Goal: Task Accomplishment & Management: Use online tool/utility

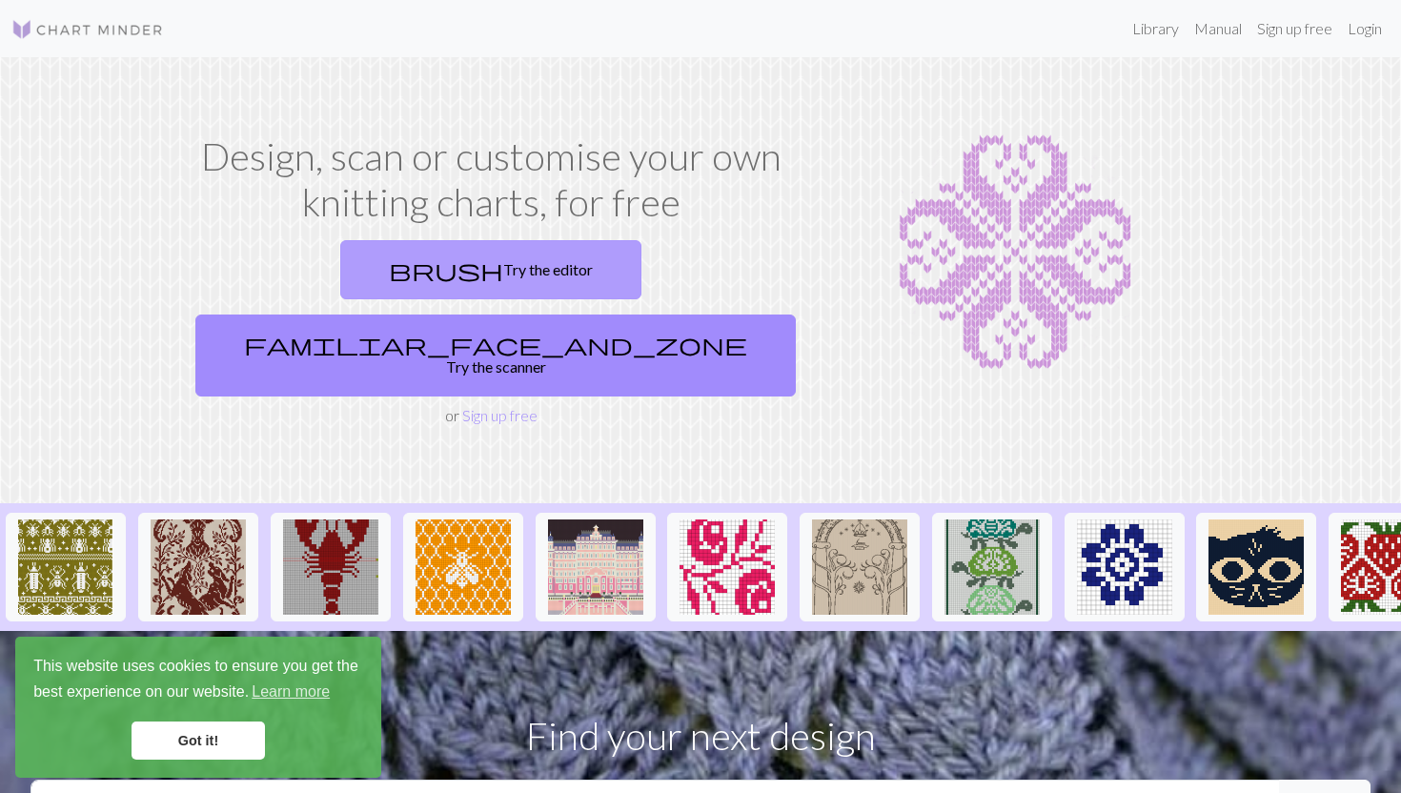
click at [340, 276] on link "brush Try the editor" at bounding box center [490, 269] width 301 height 59
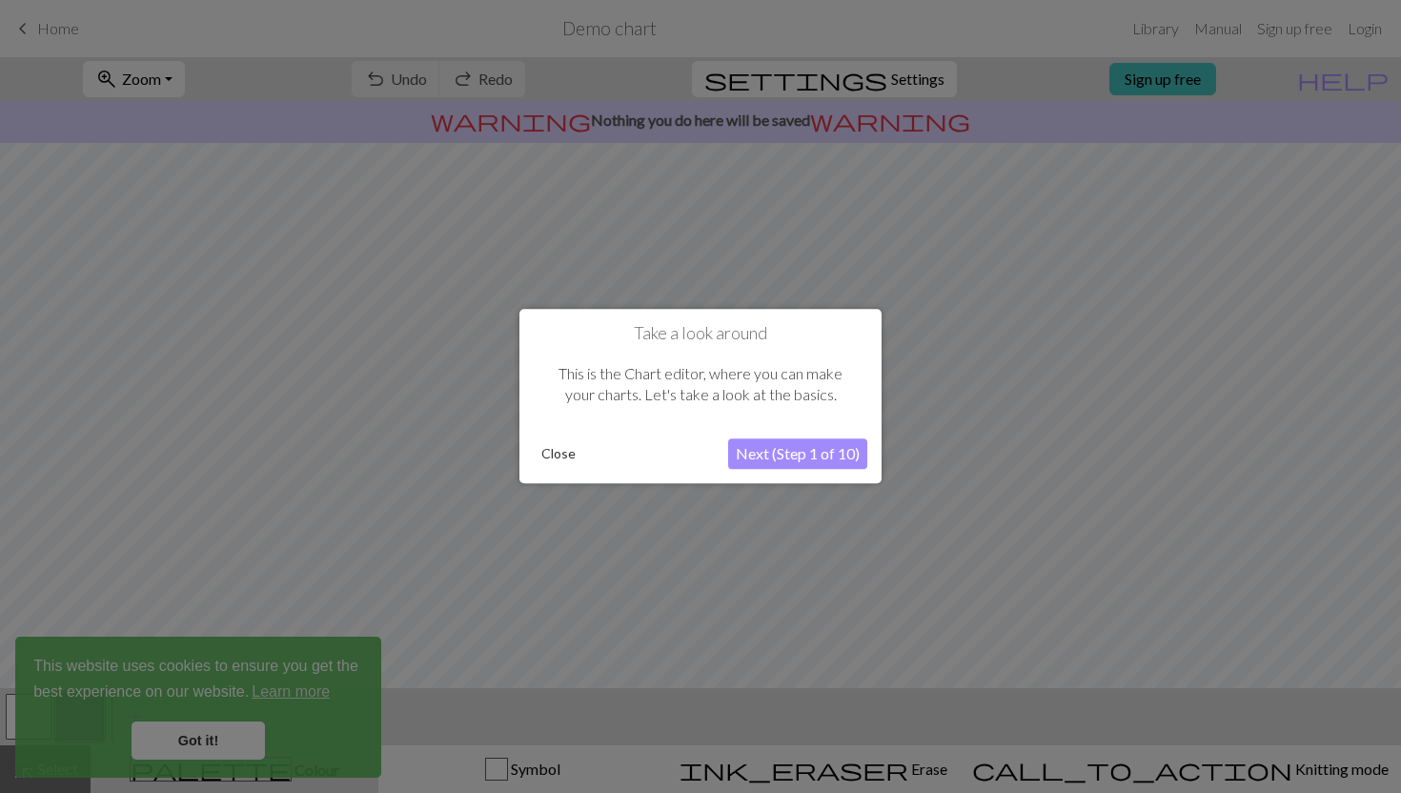
click at [546, 447] on button "Close" at bounding box center [559, 454] width 50 height 29
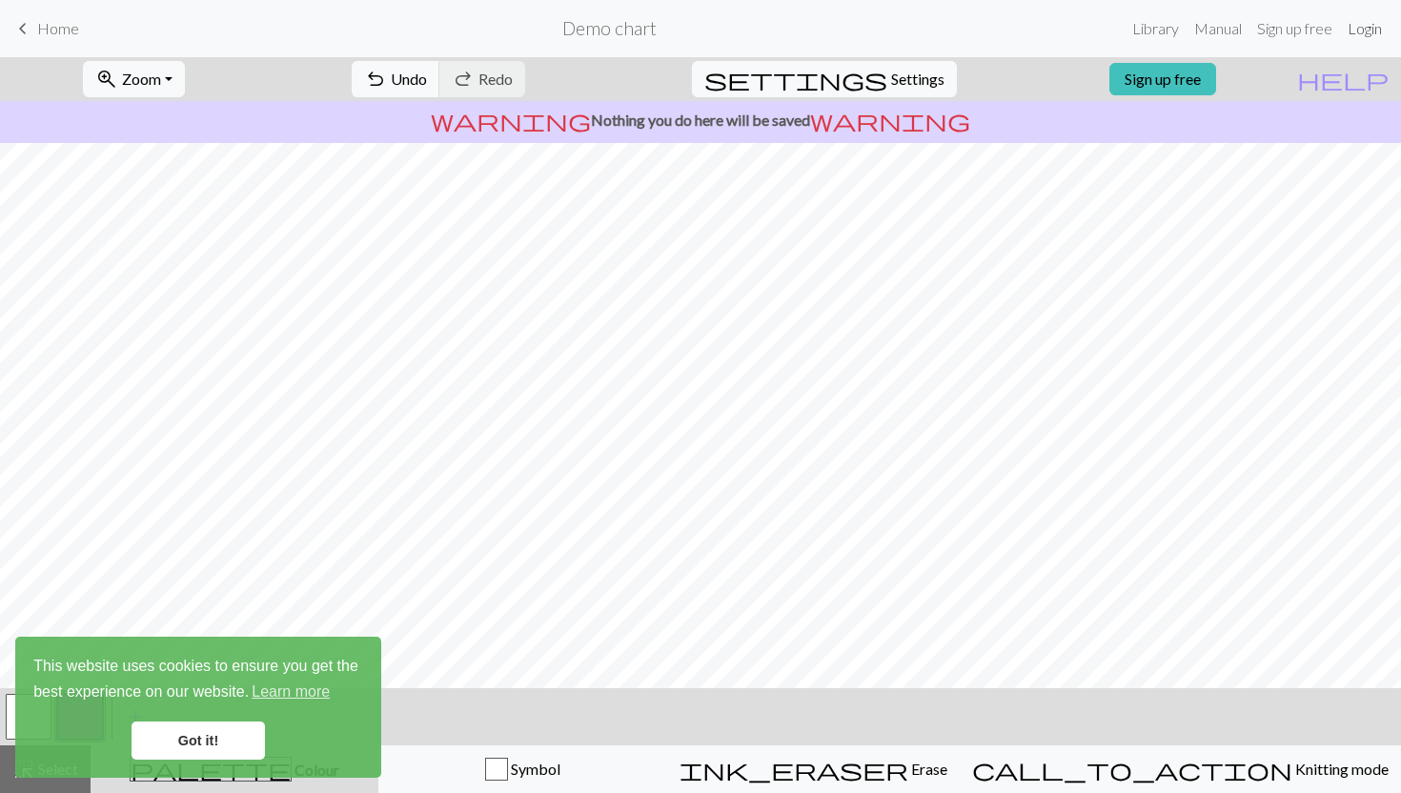
click at [1365, 12] on link "Login" at bounding box center [1365, 29] width 50 height 38
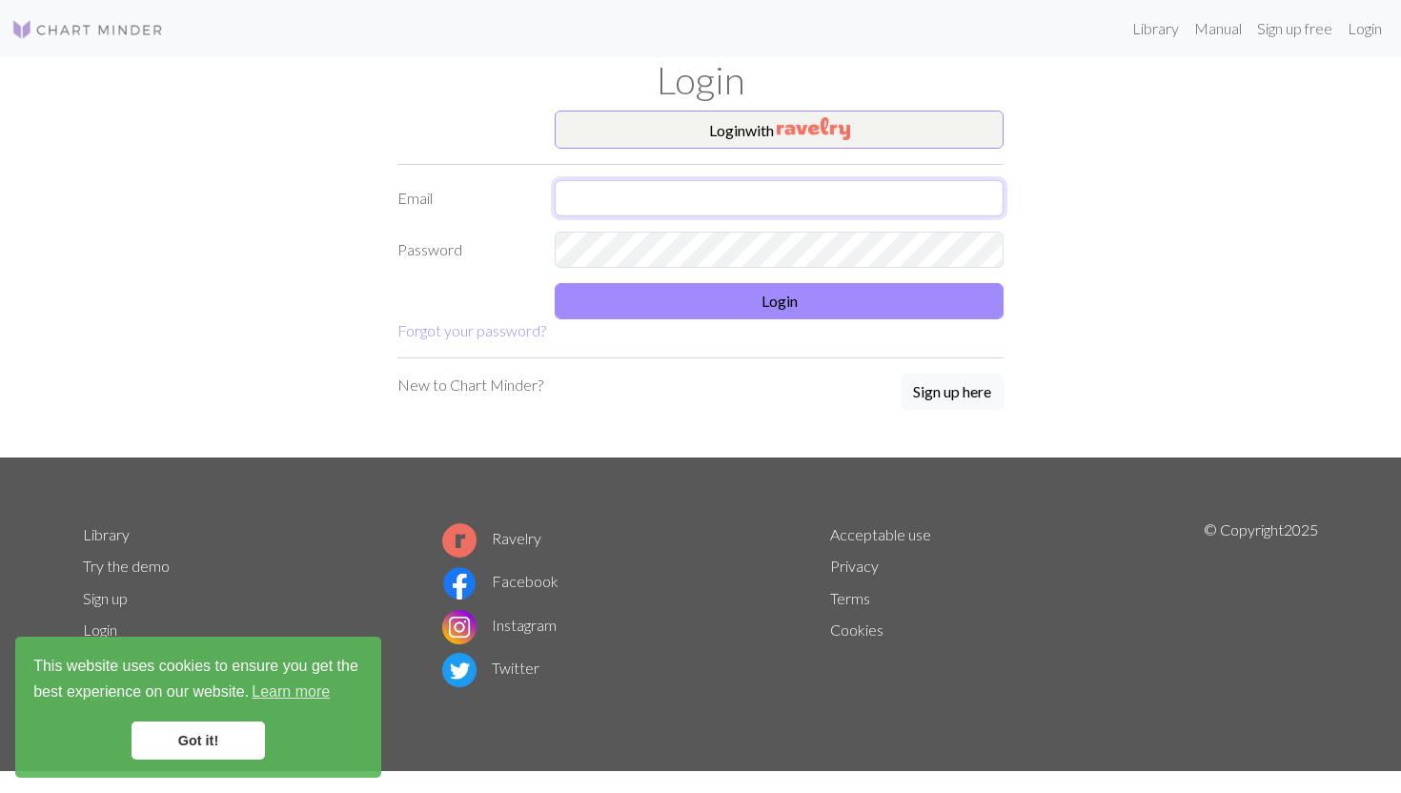
click at [697, 192] on input "text" at bounding box center [779, 198] width 449 height 36
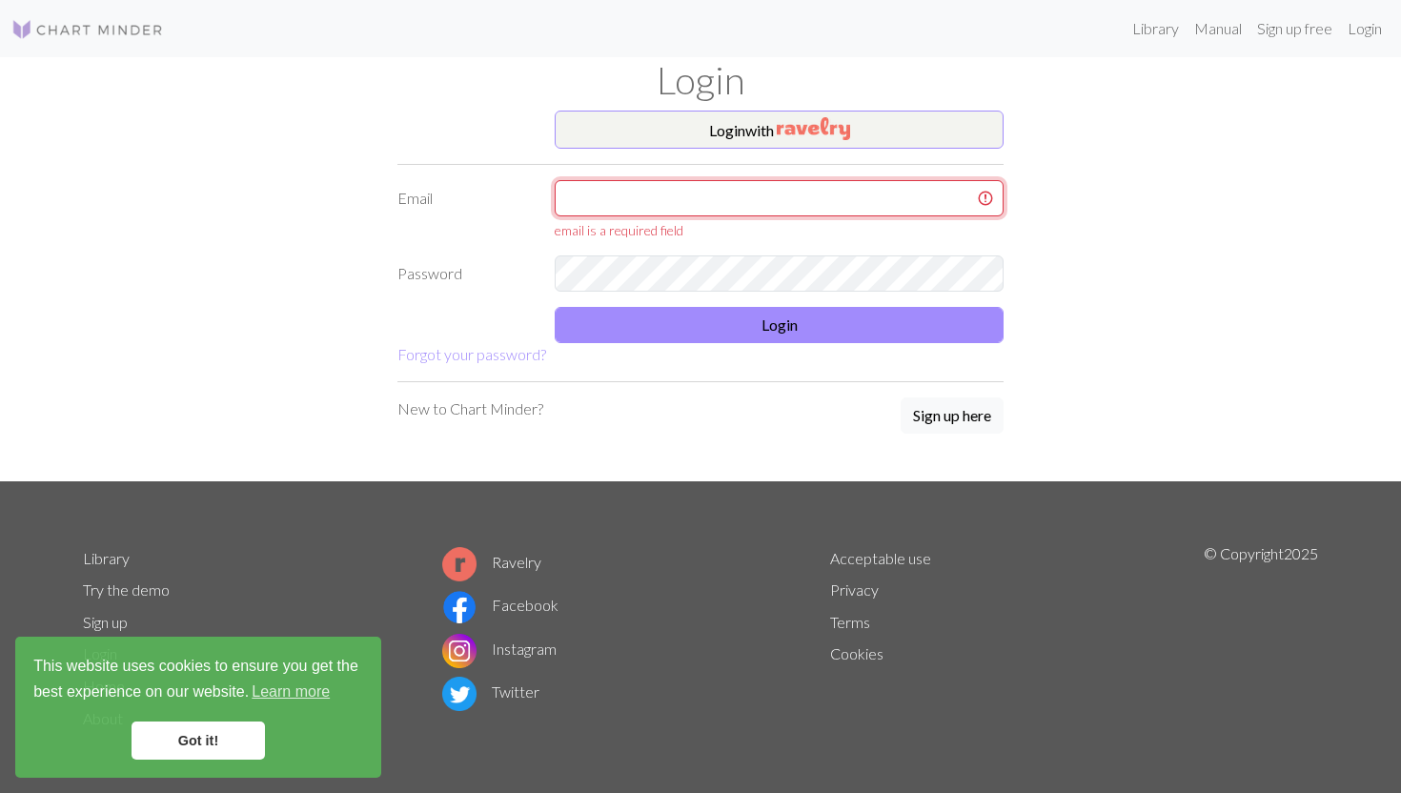
type input "[PERSON_NAME][DOMAIN_NAME][EMAIL_ADDRESS][PERSON_NAME][DOMAIN_NAME]"
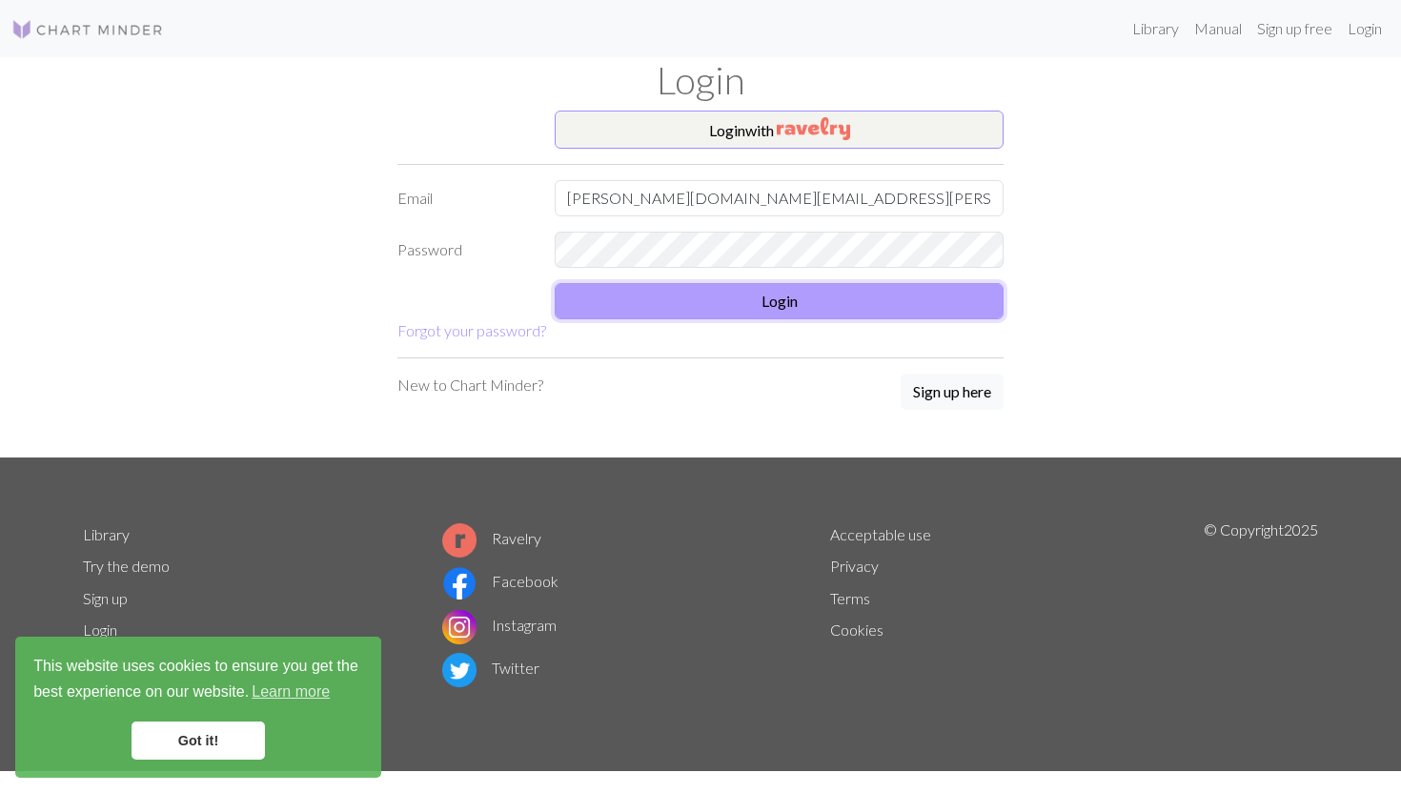
click at [697, 306] on button "Login" at bounding box center [779, 301] width 449 height 36
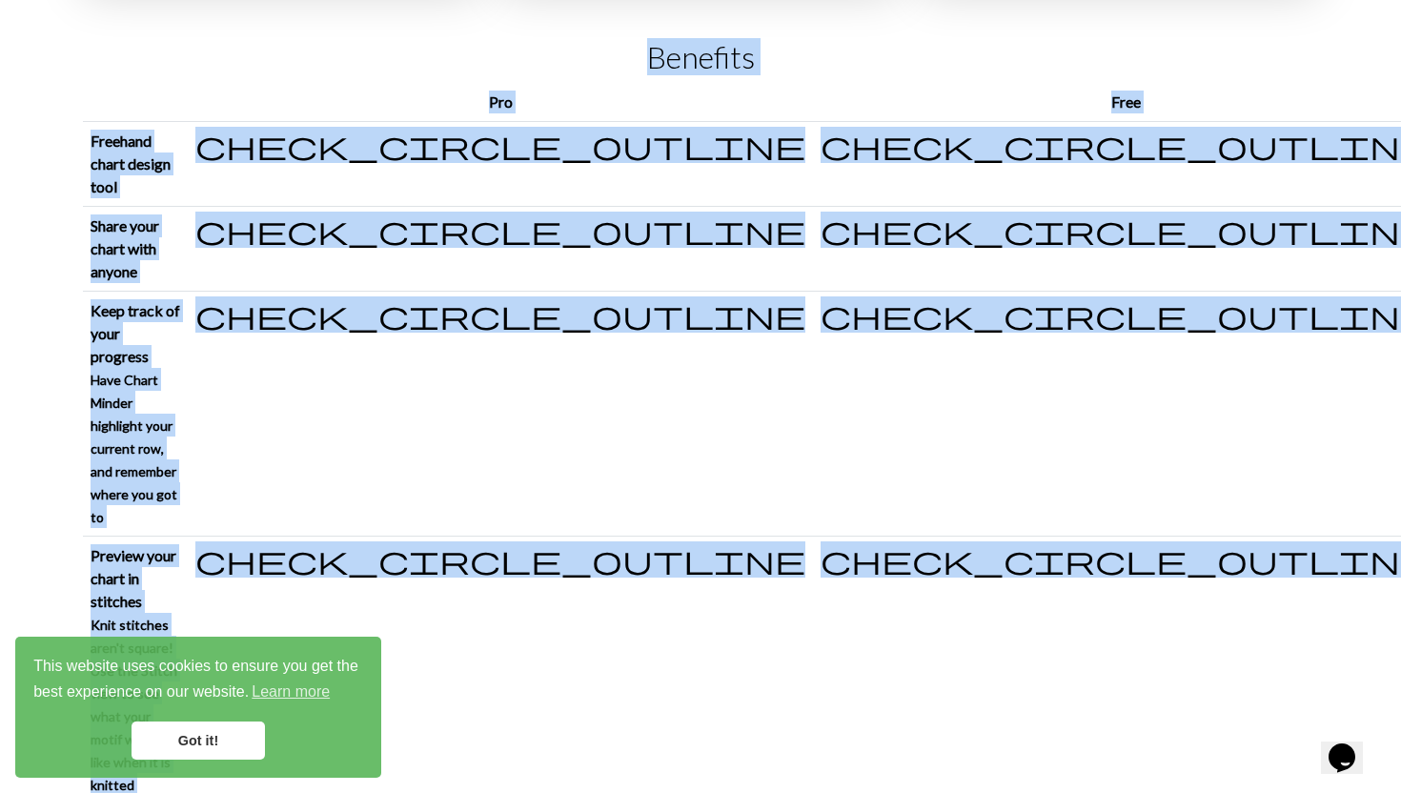
scroll to position [470, 0]
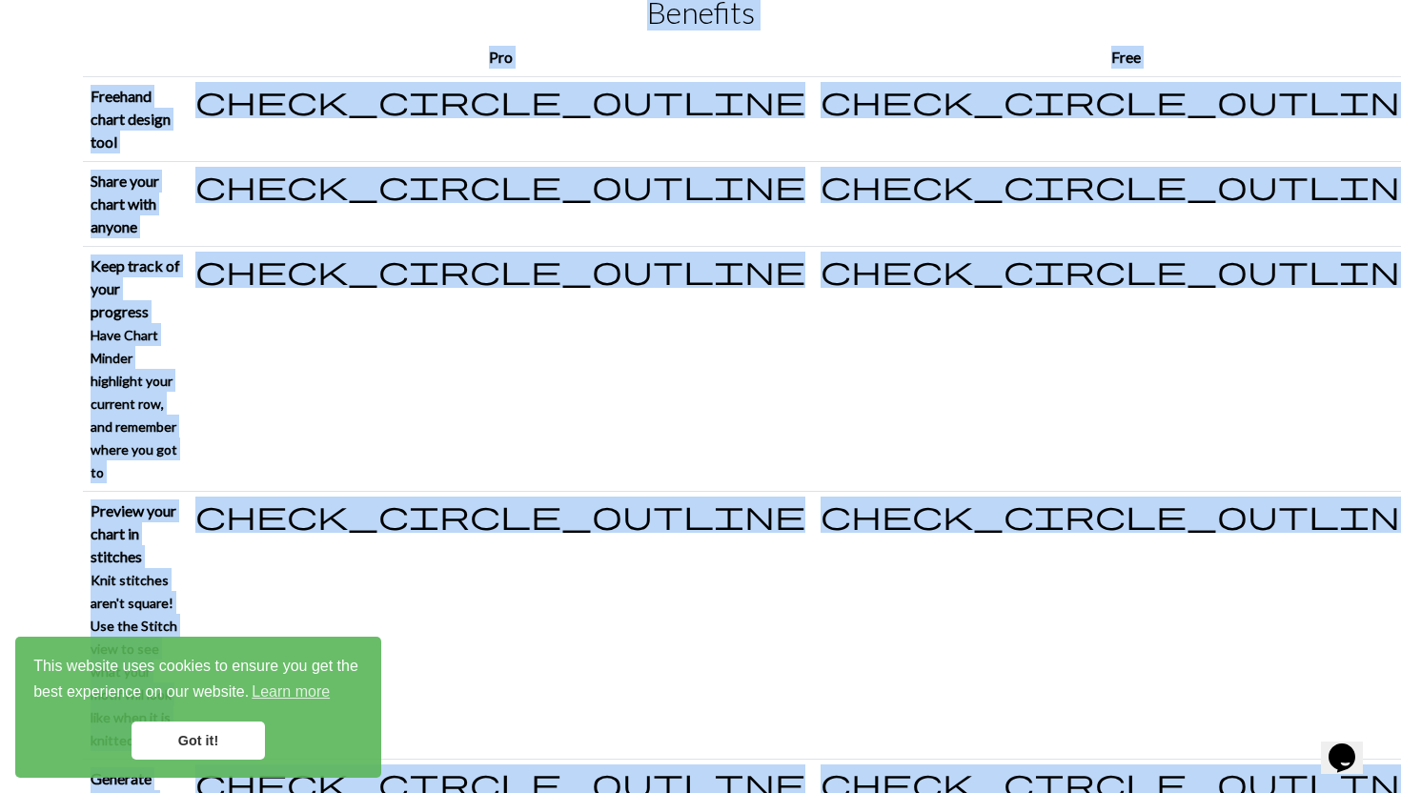
drag, startPoint x: 546, startPoint y: 463, endPoint x: 535, endPoint y: 792, distance: 328.9
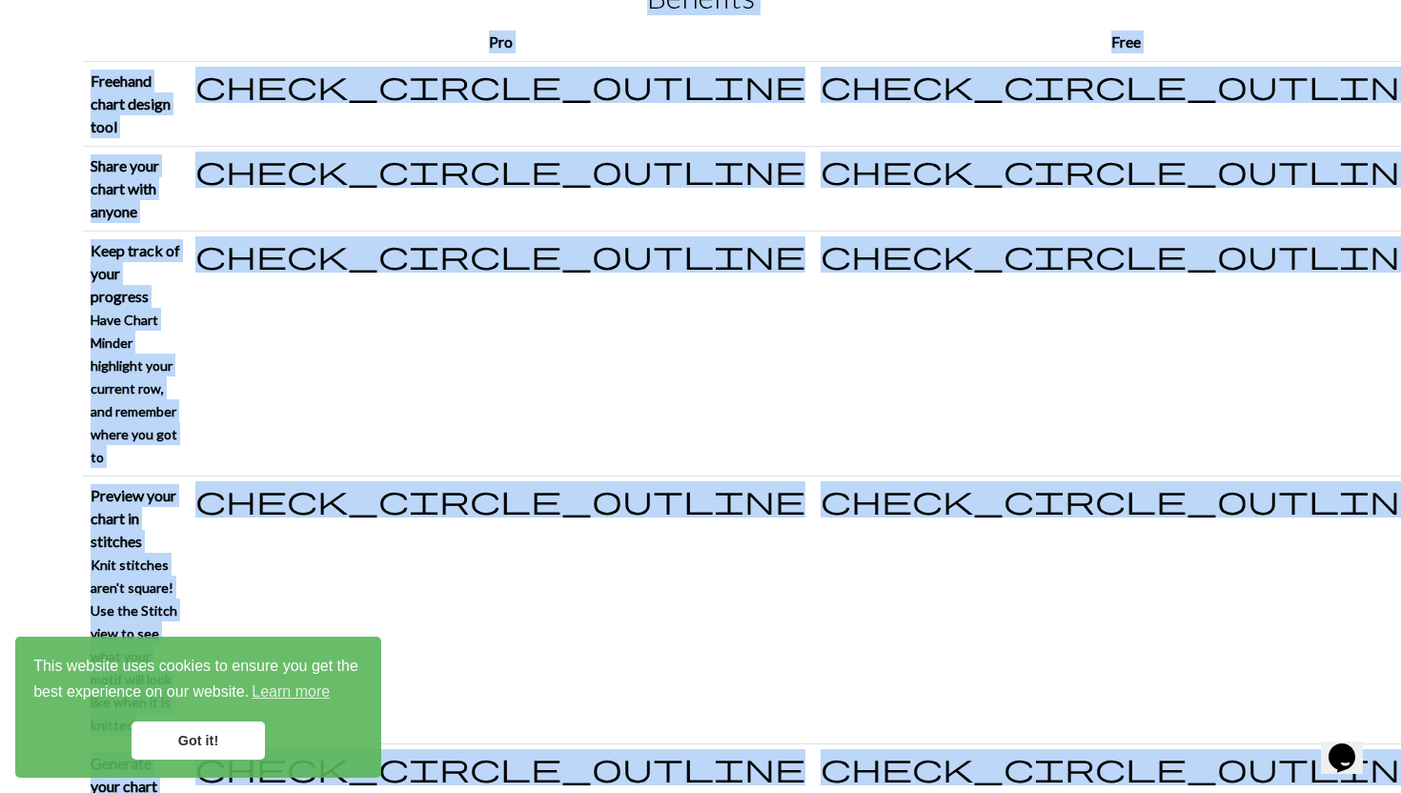
scroll to position [0, 0]
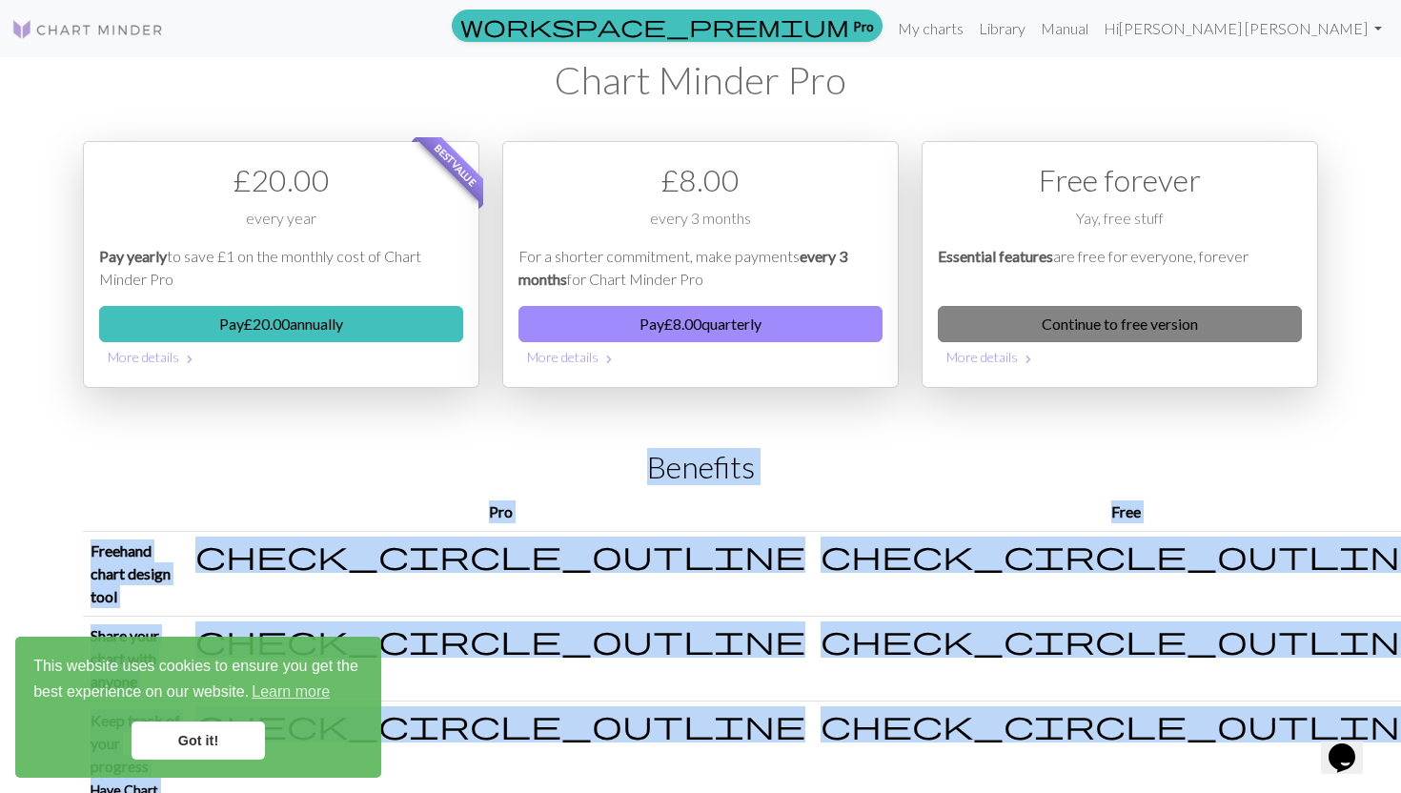
click at [1156, 316] on link "Continue to free version" at bounding box center [1120, 324] width 364 height 36
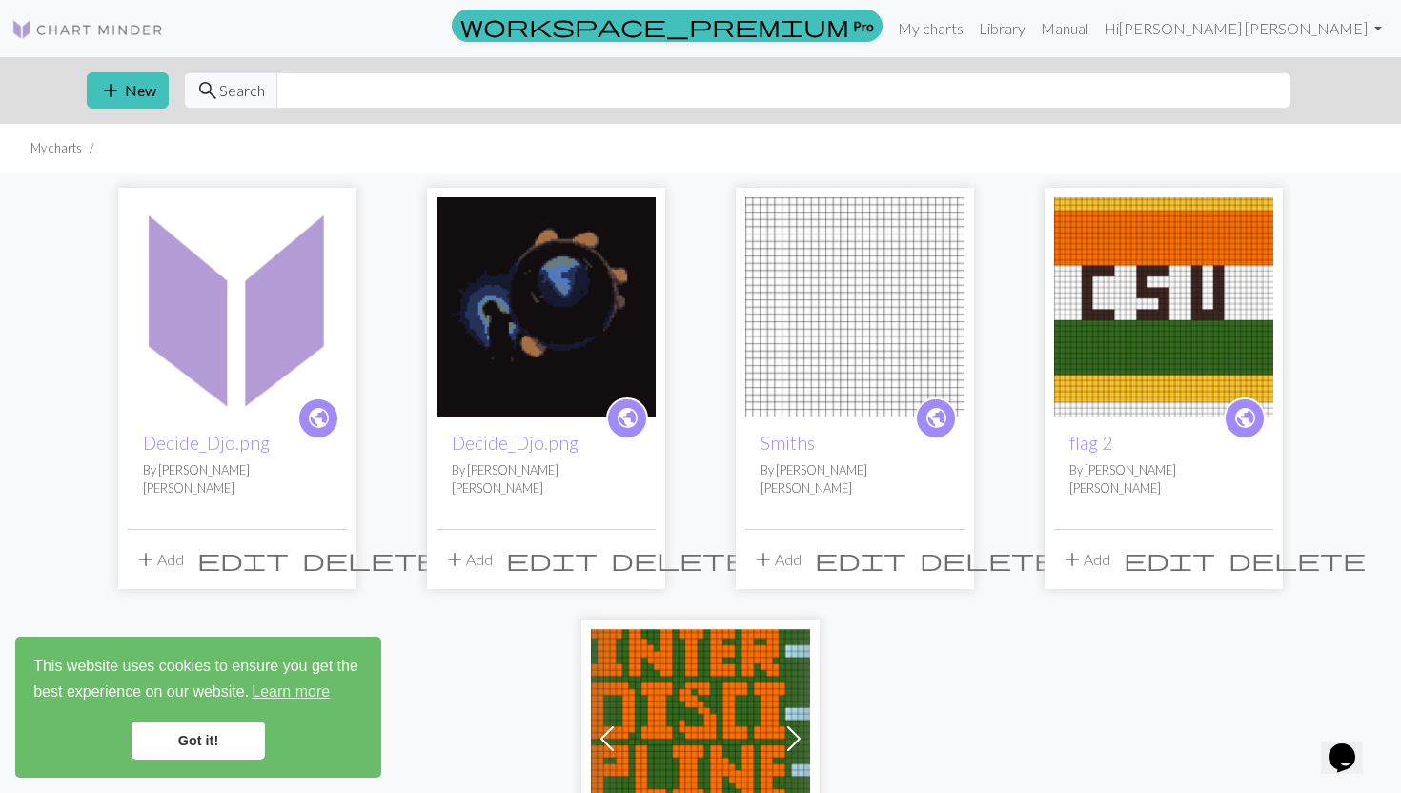
click at [216, 735] on link "Got it!" at bounding box center [197, 740] width 133 height 38
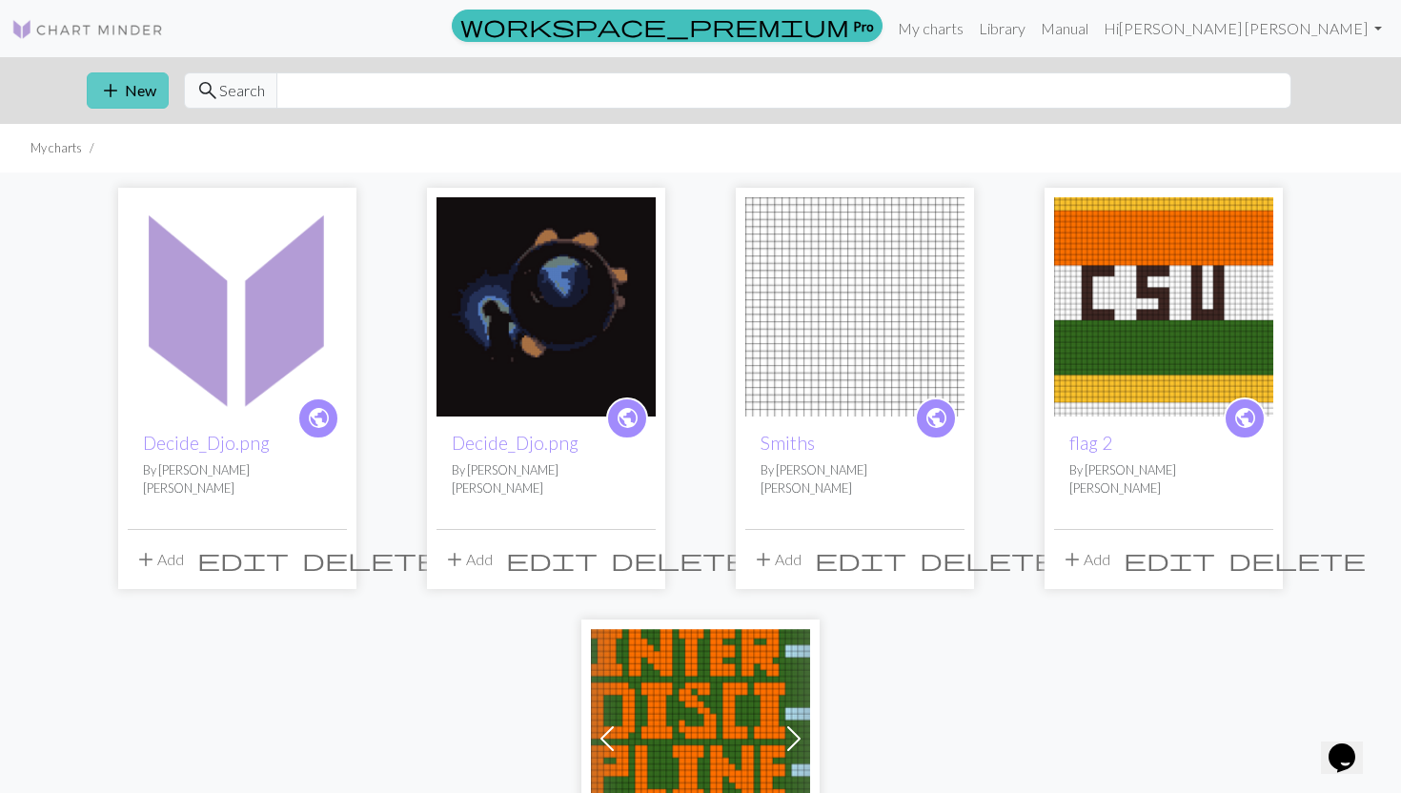
click at [132, 84] on button "add New" at bounding box center [128, 90] width 82 height 36
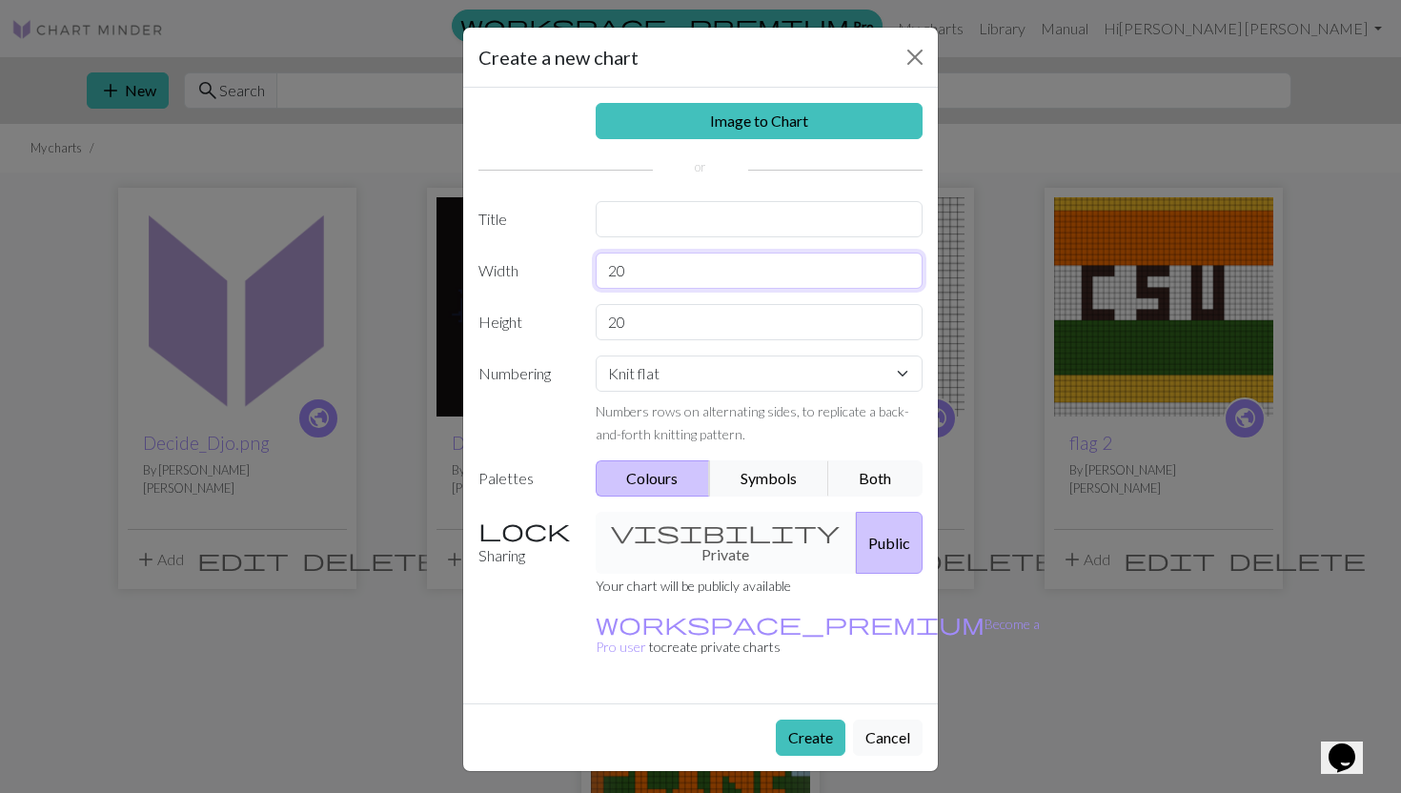
drag, startPoint x: 659, startPoint y: 270, endPoint x: 507, endPoint y: 270, distance: 152.5
click at [507, 270] on div "Width 20" at bounding box center [700, 270] width 467 height 36
type input "10"
drag, startPoint x: 636, startPoint y: 317, endPoint x: 521, endPoint y: 316, distance: 114.3
click at [521, 316] on div "Height 20" at bounding box center [700, 322] width 467 height 36
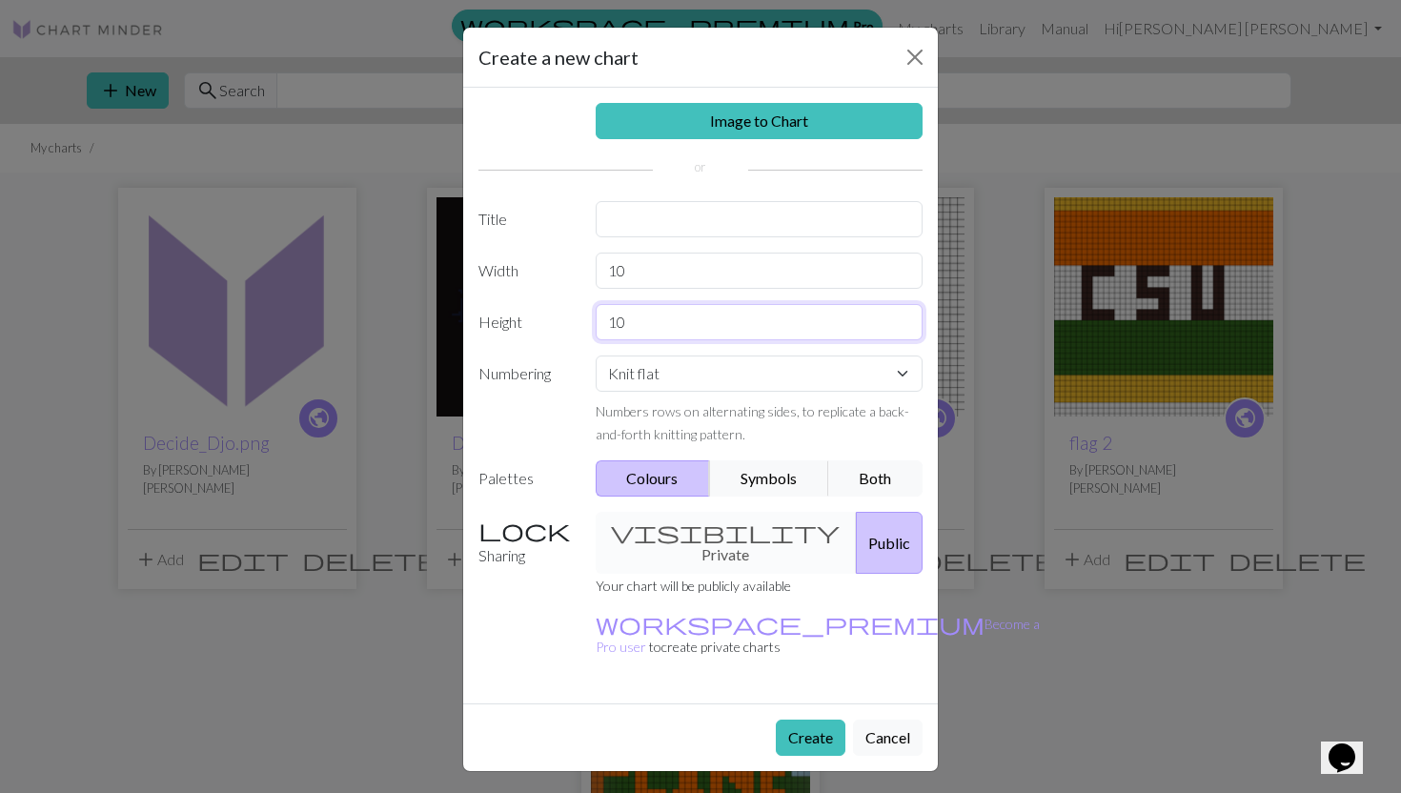
type input "10"
click at [636, 371] on select "Knit flat Knit in the round Lace knitting Cross stitch" at bounding box center [760, 373] width 328 height 36
click at [733, 383] on select "Knit flat Knit in the round Lace knitting Cross stitch" at bounding box center [760, 373] width 328 height 36
click at [731, 372] on select "Knit flat Knit in the round Lace knitting Cross stitch" at bounding box center [760, 373] width 328 height 36
click at [717, 382] on select "Knit flat Knit in the round Lace knitting Cross stitch" at bounding box center [760, 373] width 328 height 36
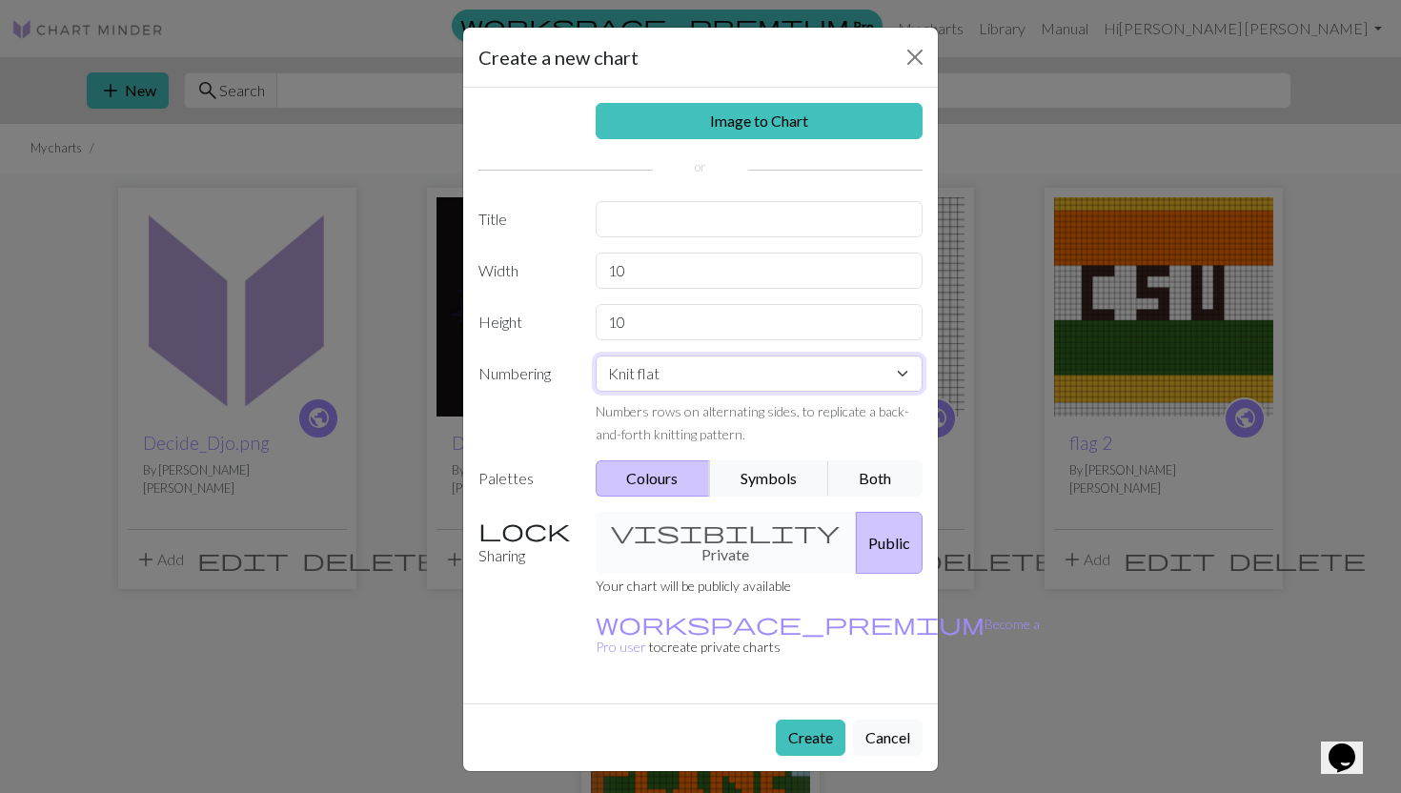
select select "round"
click at [757, 477] on button "Symbols" at bounding box center [769, 478] width 120 height 36
click at [683, 211] on input "text" at bounding box center [760, 219] width 328 height 36
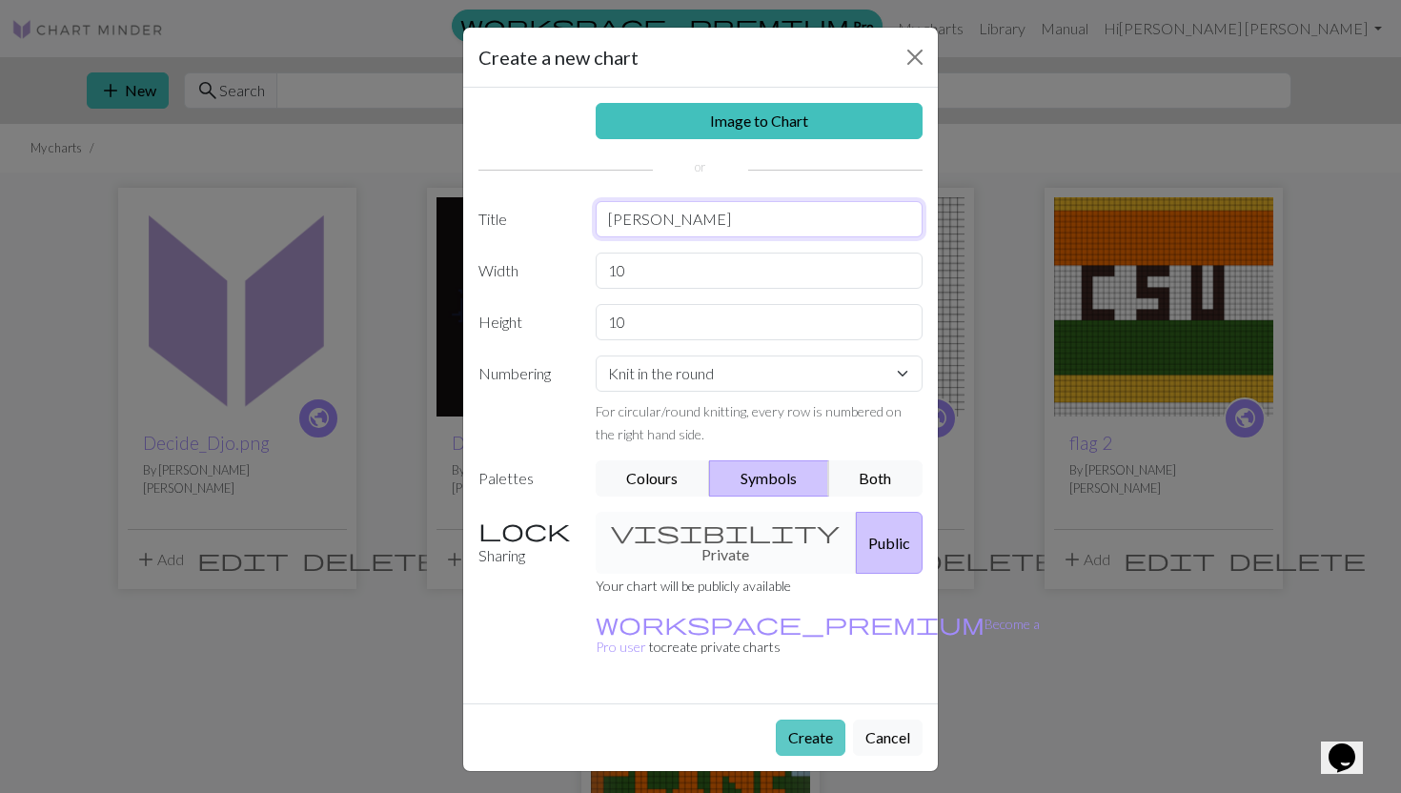
type input "[PERSON_NAME]"
click at [793, 719] on button "Create" at bounding box center [811, 737] width 70 height 36
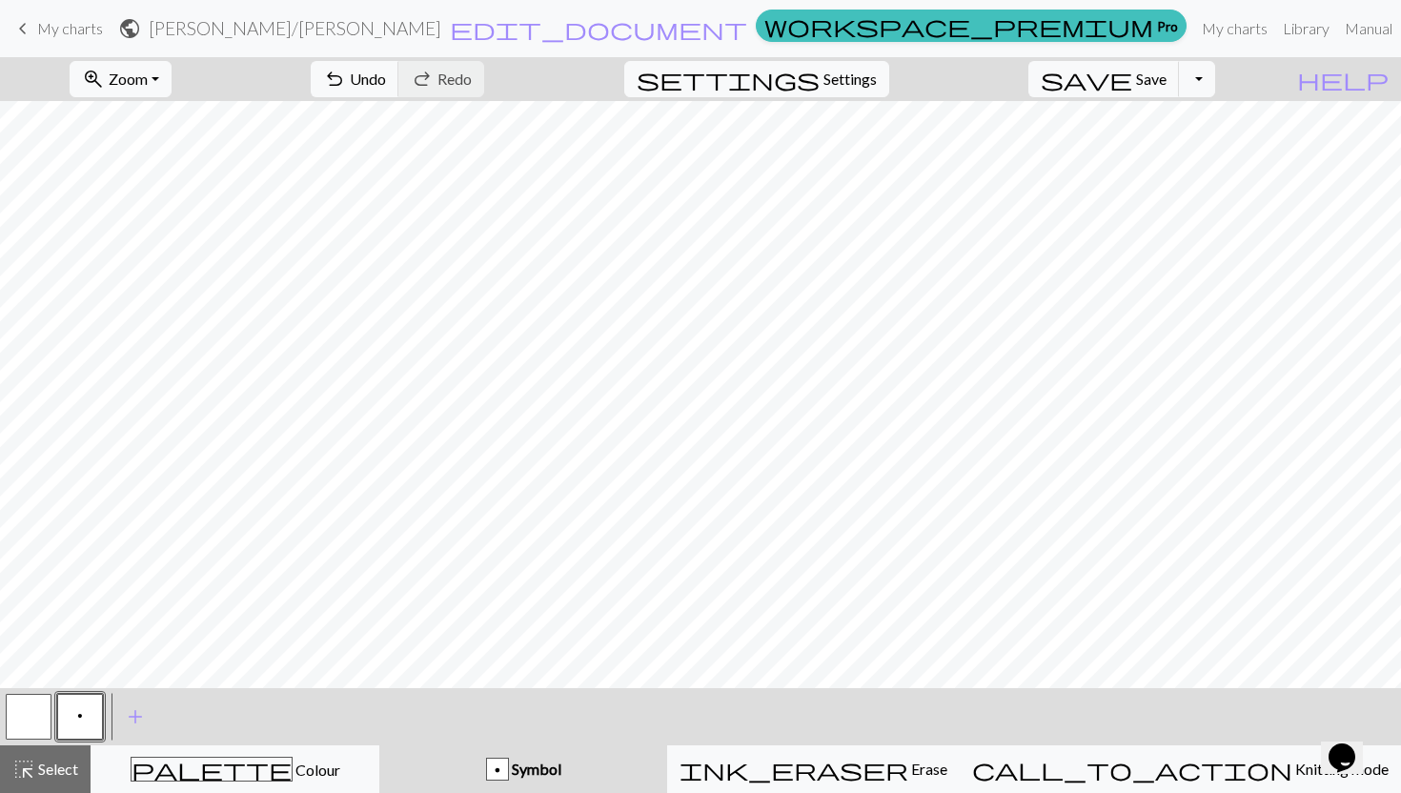
click at [508, 768] on div "p" at bounding box center [497, 769] width 21 height 23
click at [81, 708] on span "p" at bounding box center [80, 715] width 6 height 15
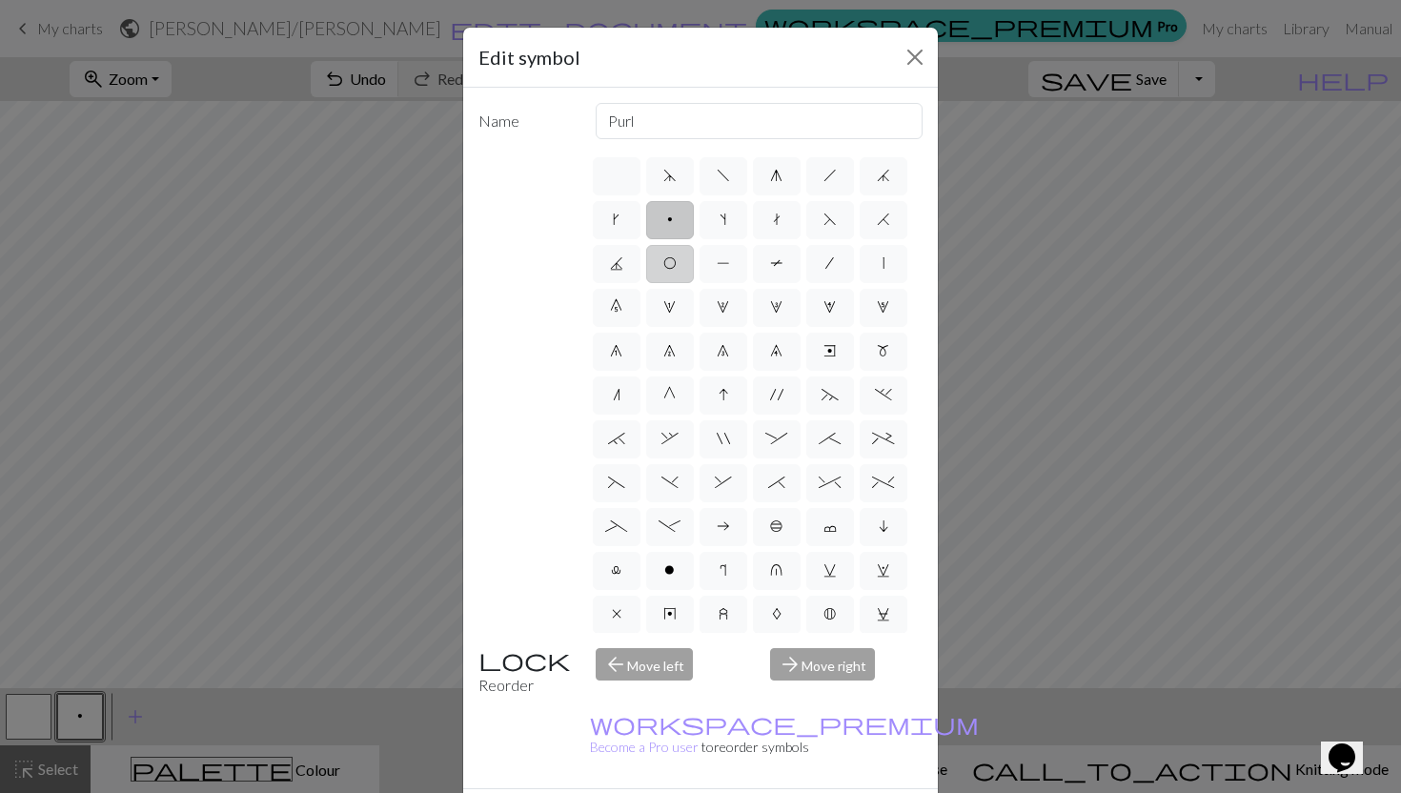
click at [666, 279] on label "O" at bounding box center [670, 264] width 48 height 38
click at [666, 264] on input "O" at bounding box center [669, 258] width 12 height 12
radio input "true"
type input "yo"
click at [667, 219] on span "p" at bounding box center [670, 219] width 6 height 15
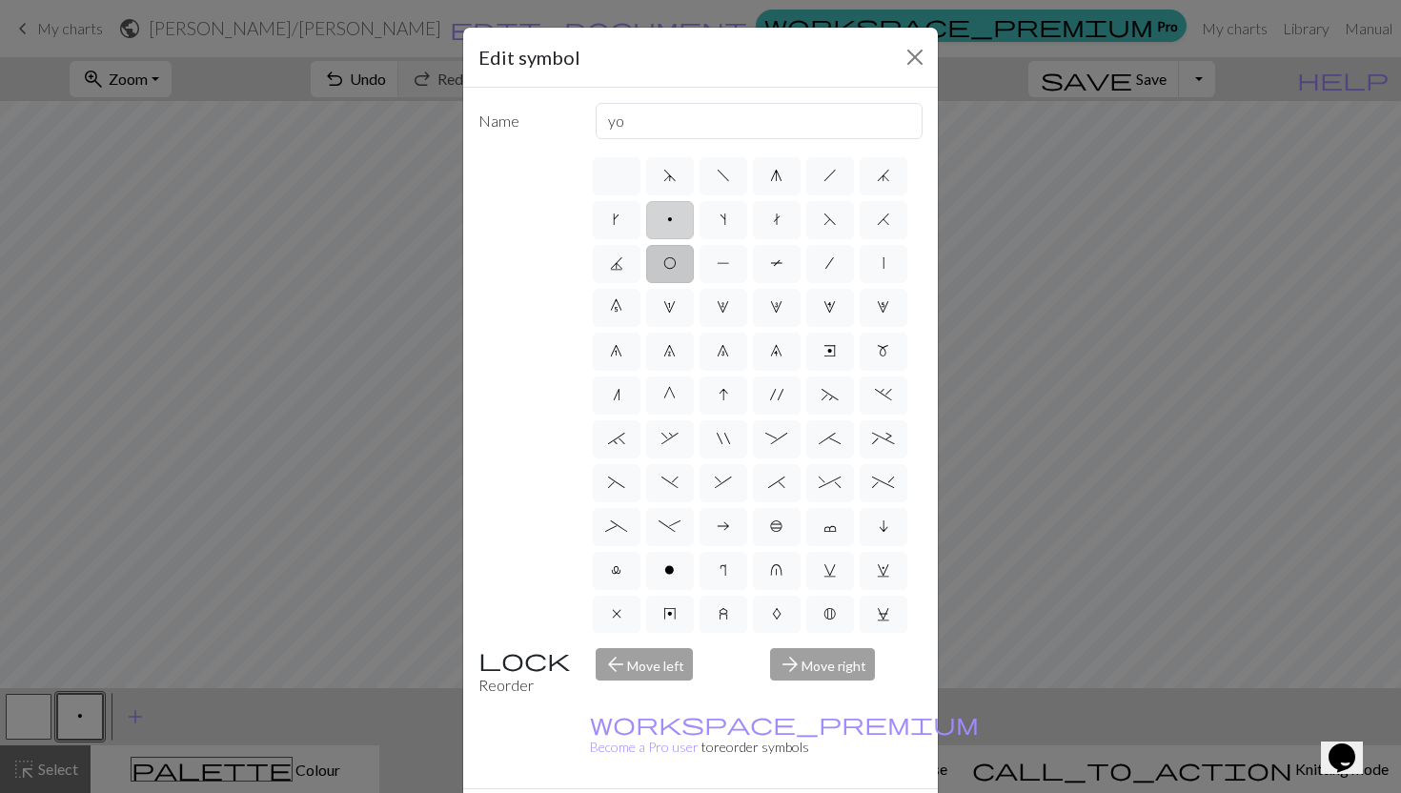
click at [667, 219] on input "p" at bounding box center [673, 214] width 12 height 12
radio input "true"
type input "purl"
click at [22, 710] on div "Edit symbol Name purl d f g h j k p s t F H J O P T / | 0 1 2 3 4 5 6 7 8 9 e m…" at bounding box center [700, 396] width 1401 height 793
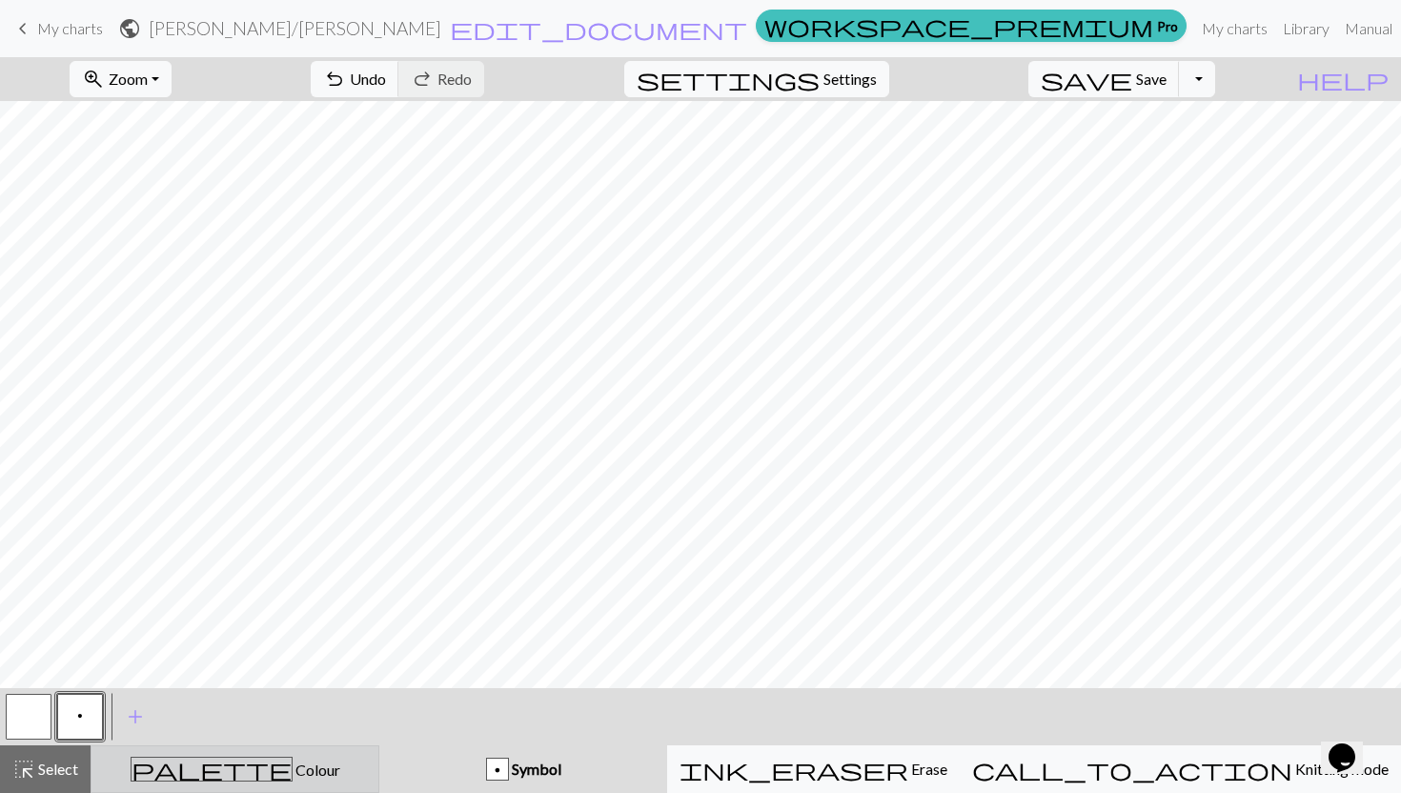
click at [293, 763] on span "Colour" at bounding box center [317, 769] width 48 height 18
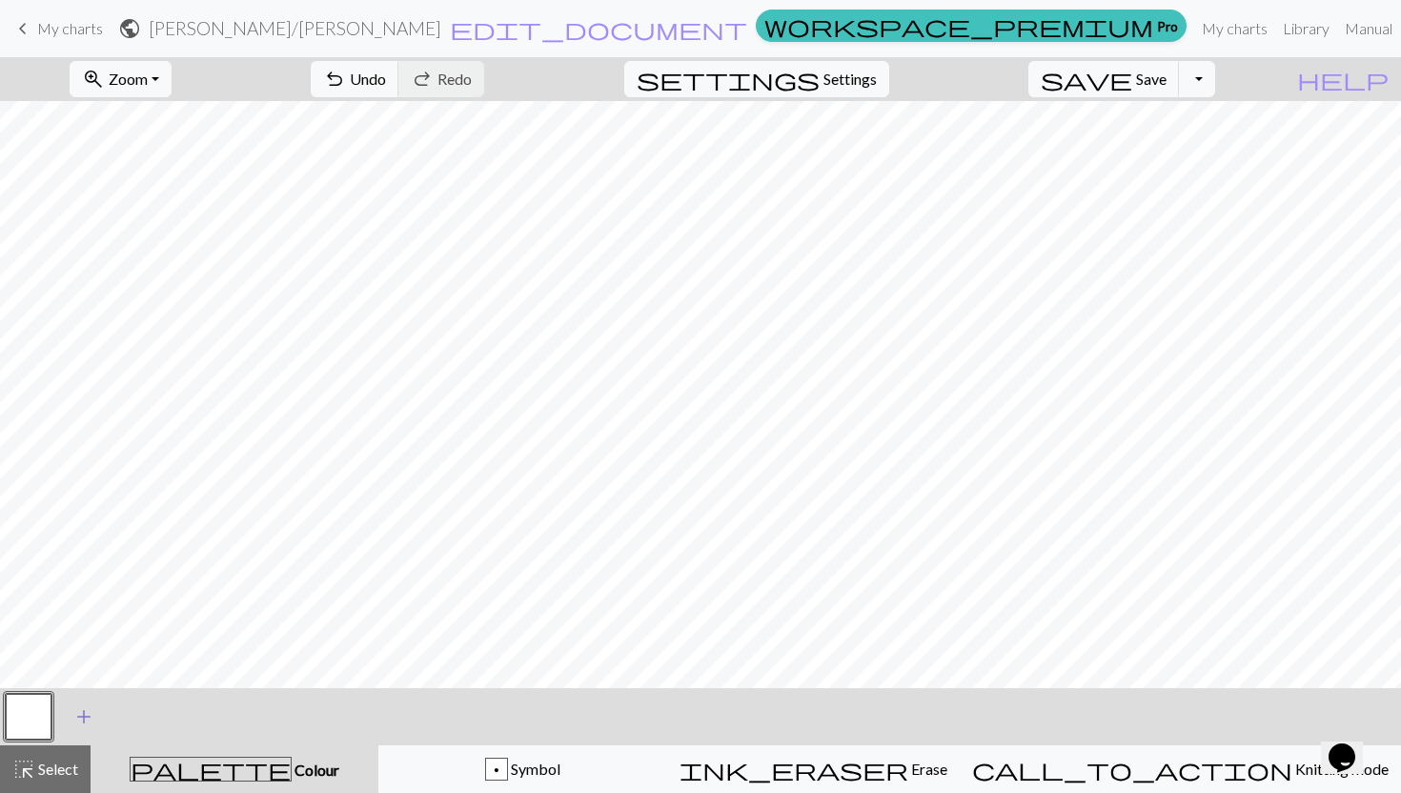
click at [71, 706] on button "add Add a colour" at bounding box center [84, 717] width 48 height 48
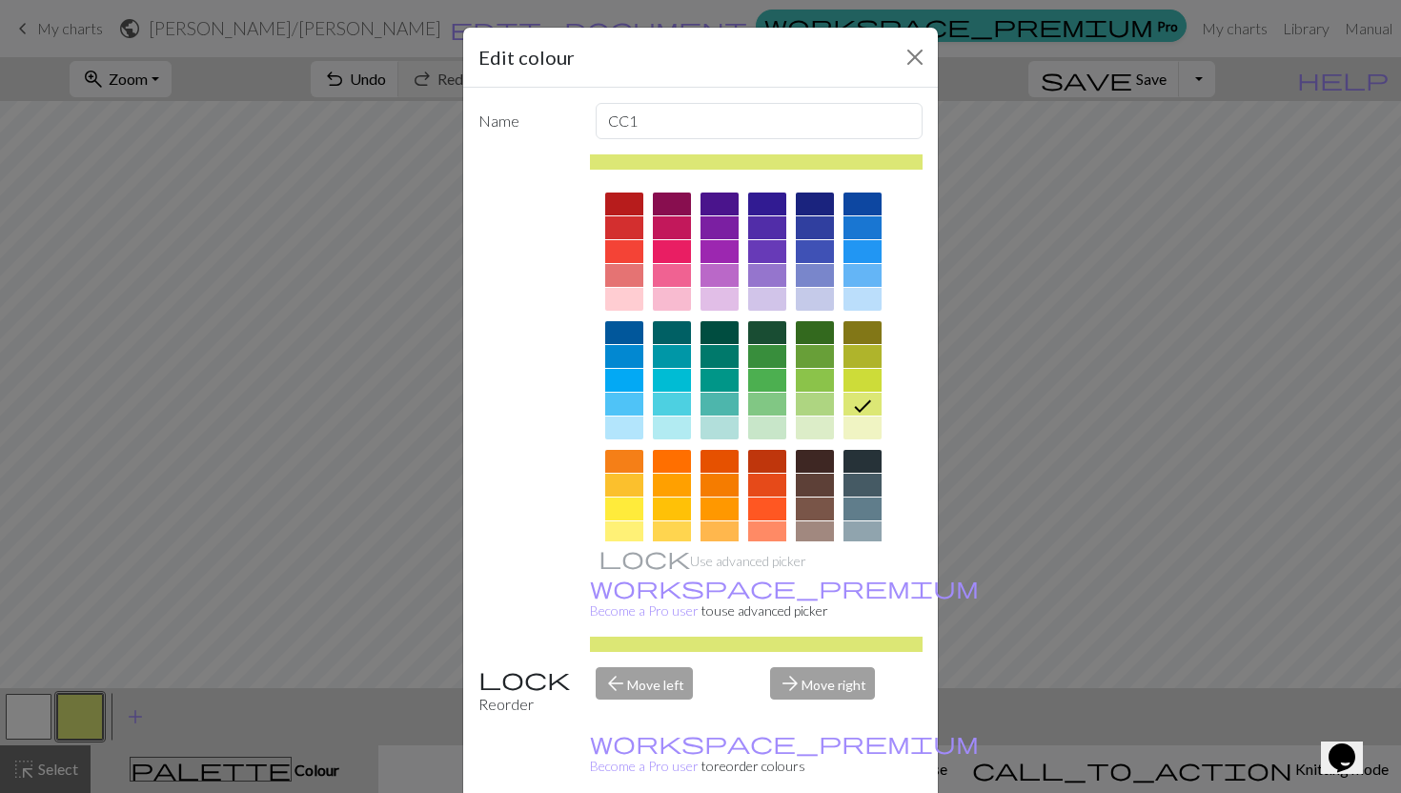
click at [630, 199] on div at bounding box center [624, 203] width 38 height 23
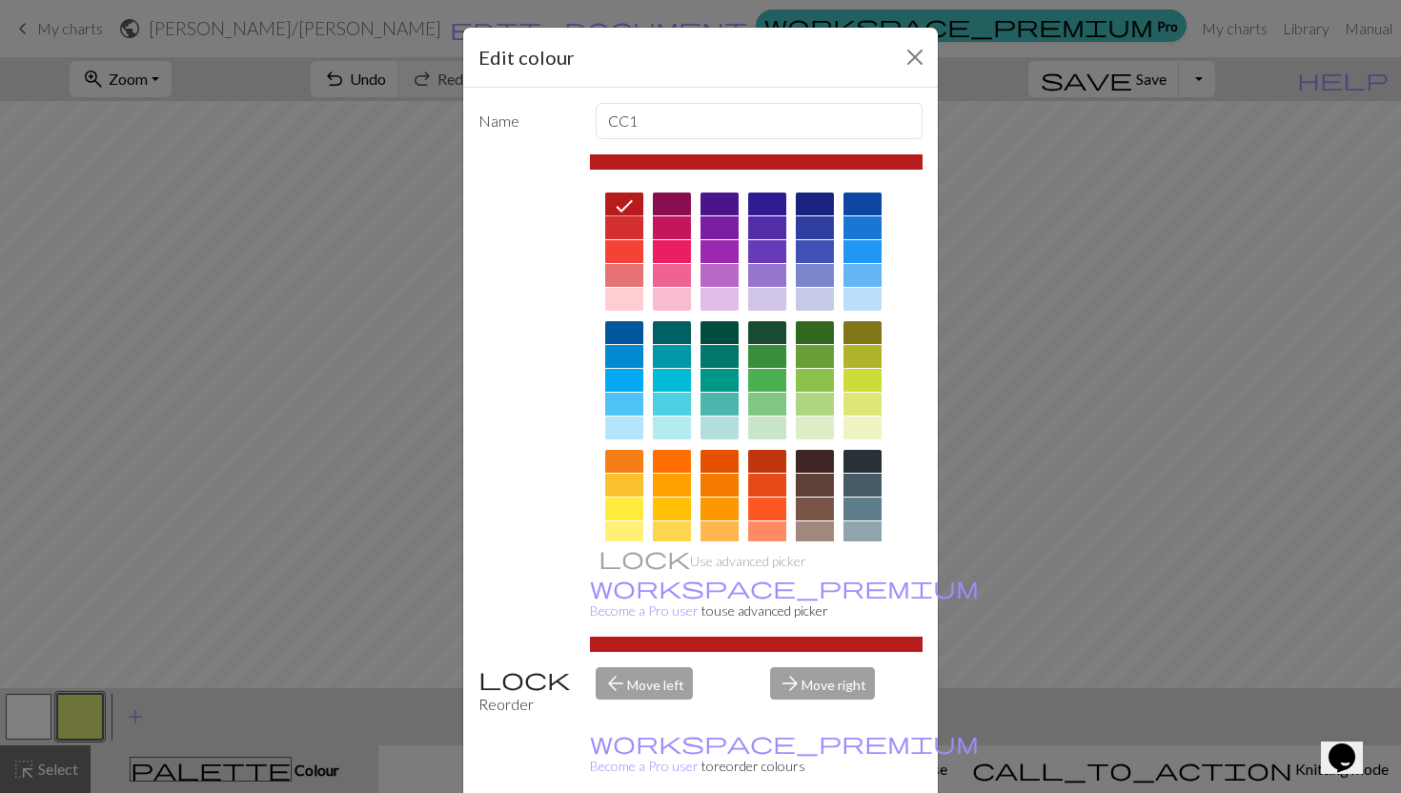
click at [630, 229] on div at bounding box center [624, 227] width 38 height 23
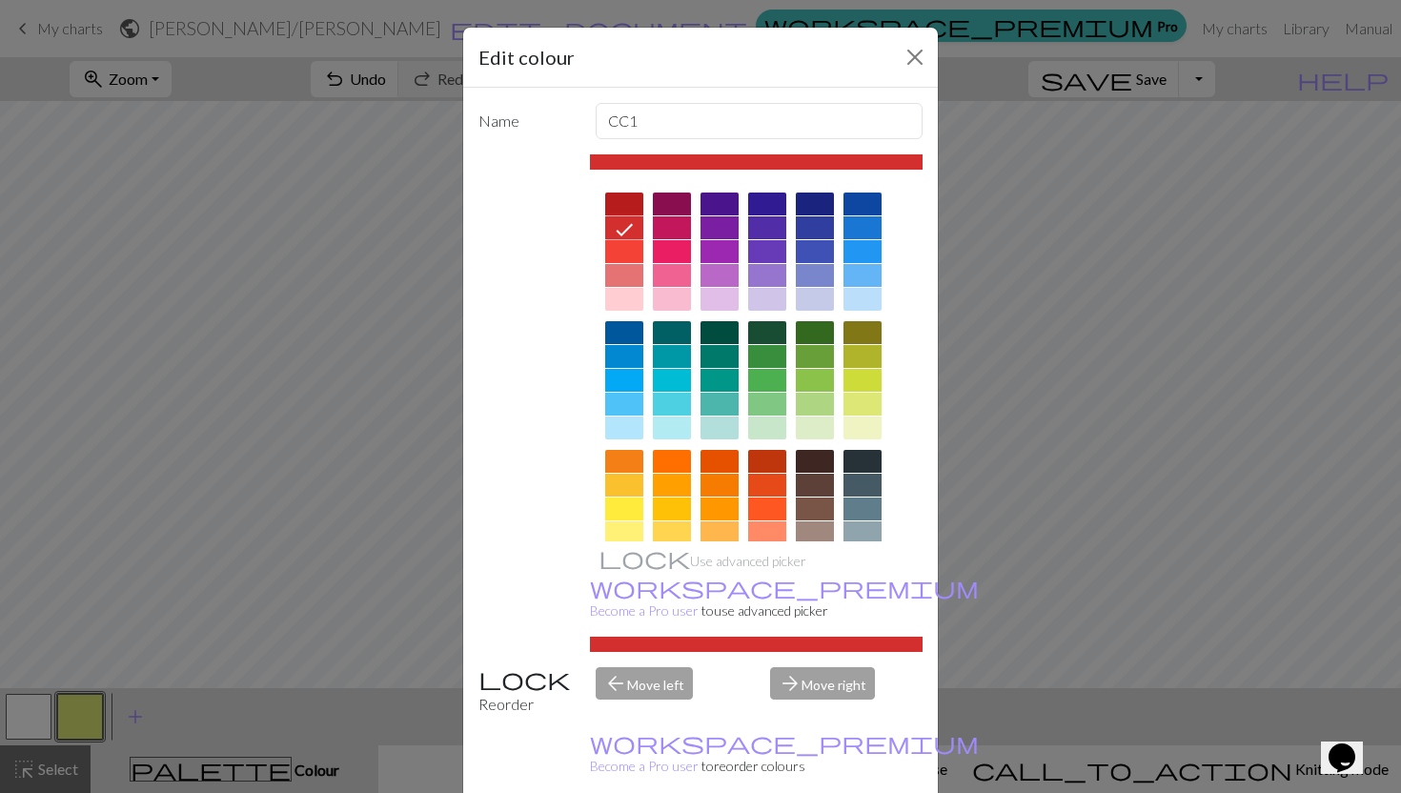
click at [771, 480] on div at bounding box center [767, 485] width 38 height 23
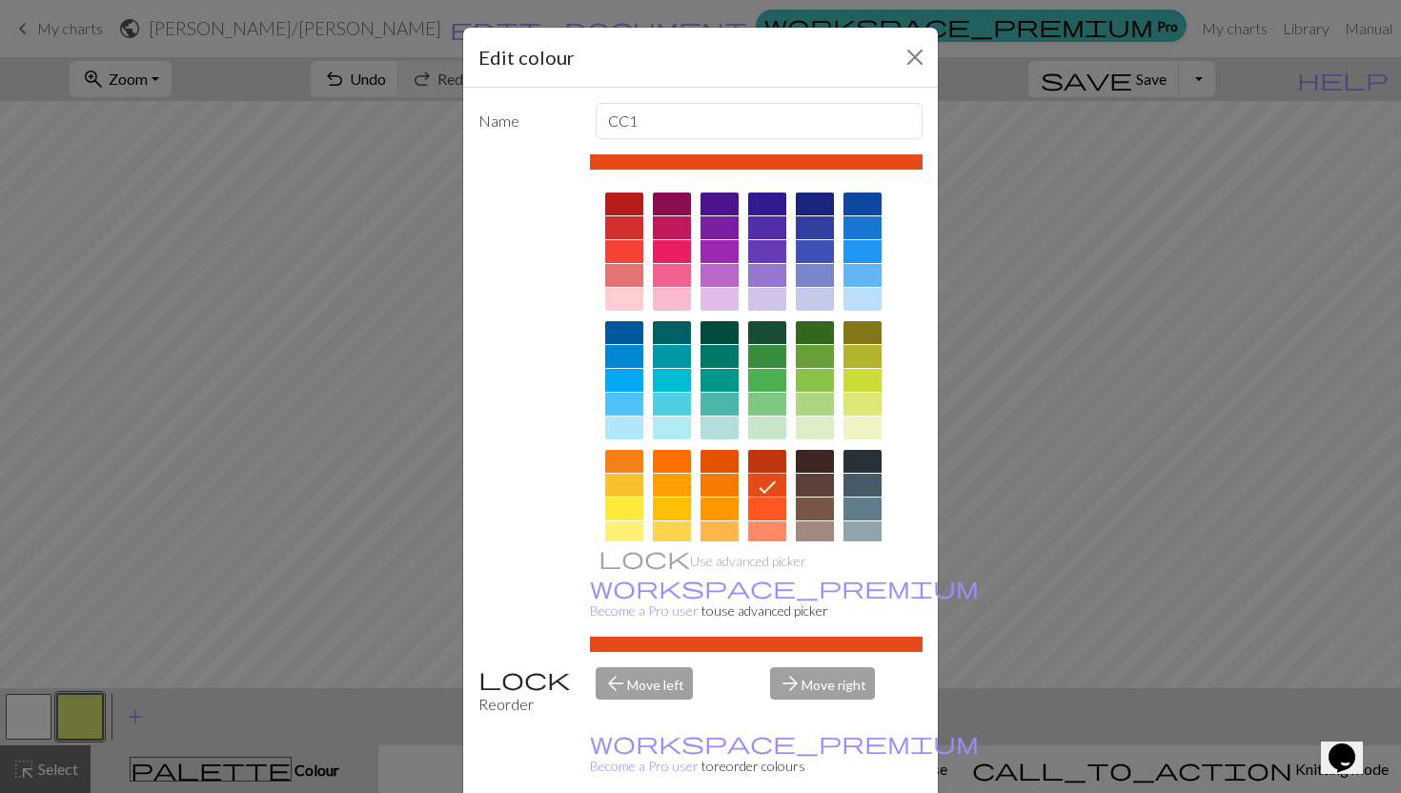
click at [798, 770] on div "Edit colour Name CC1 Use advanced picker workspace_premium Become a Pro user to…" at bounding box center [700, 396] width 1401 height 793
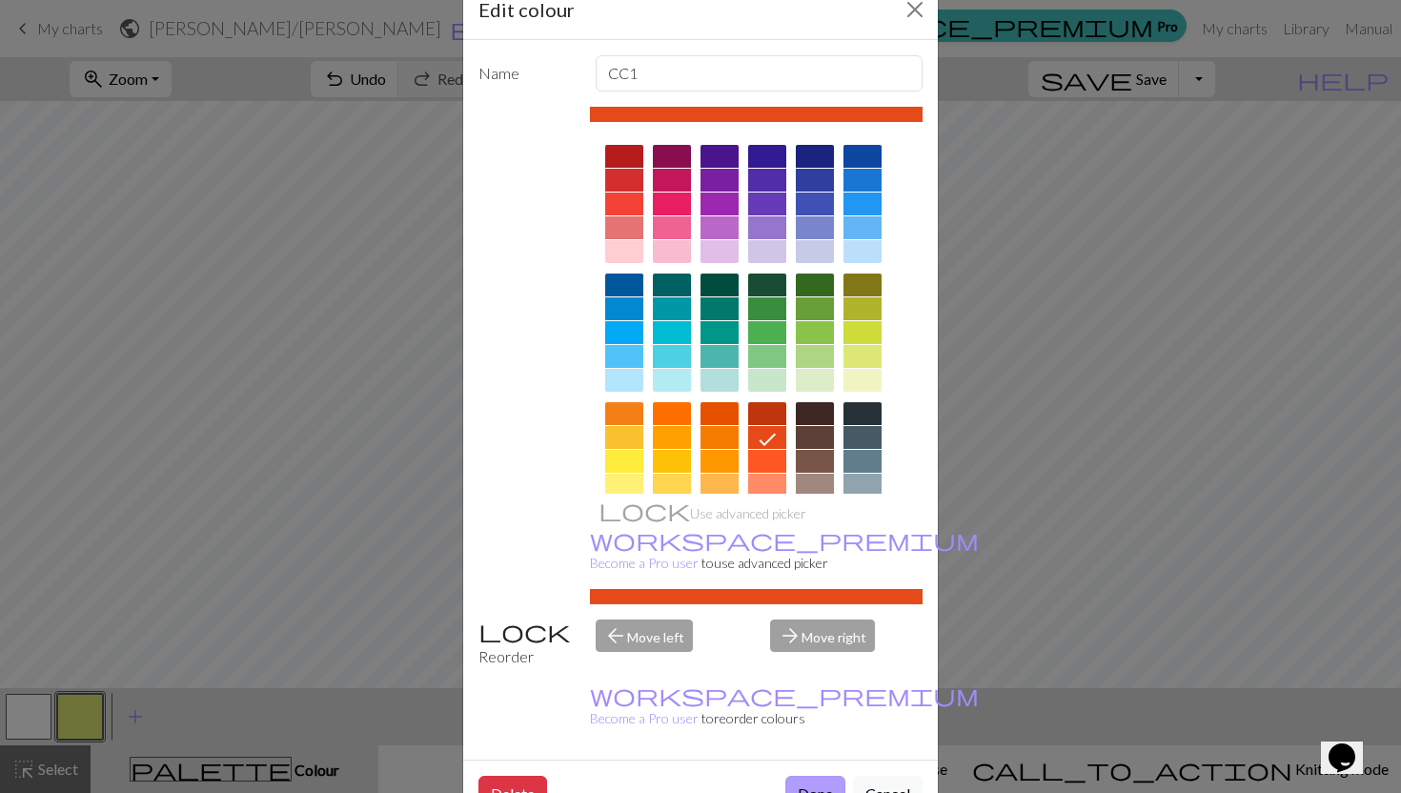
click at [806, 776] on button "Done" at bounding box center [815, 794] width 60 height 36
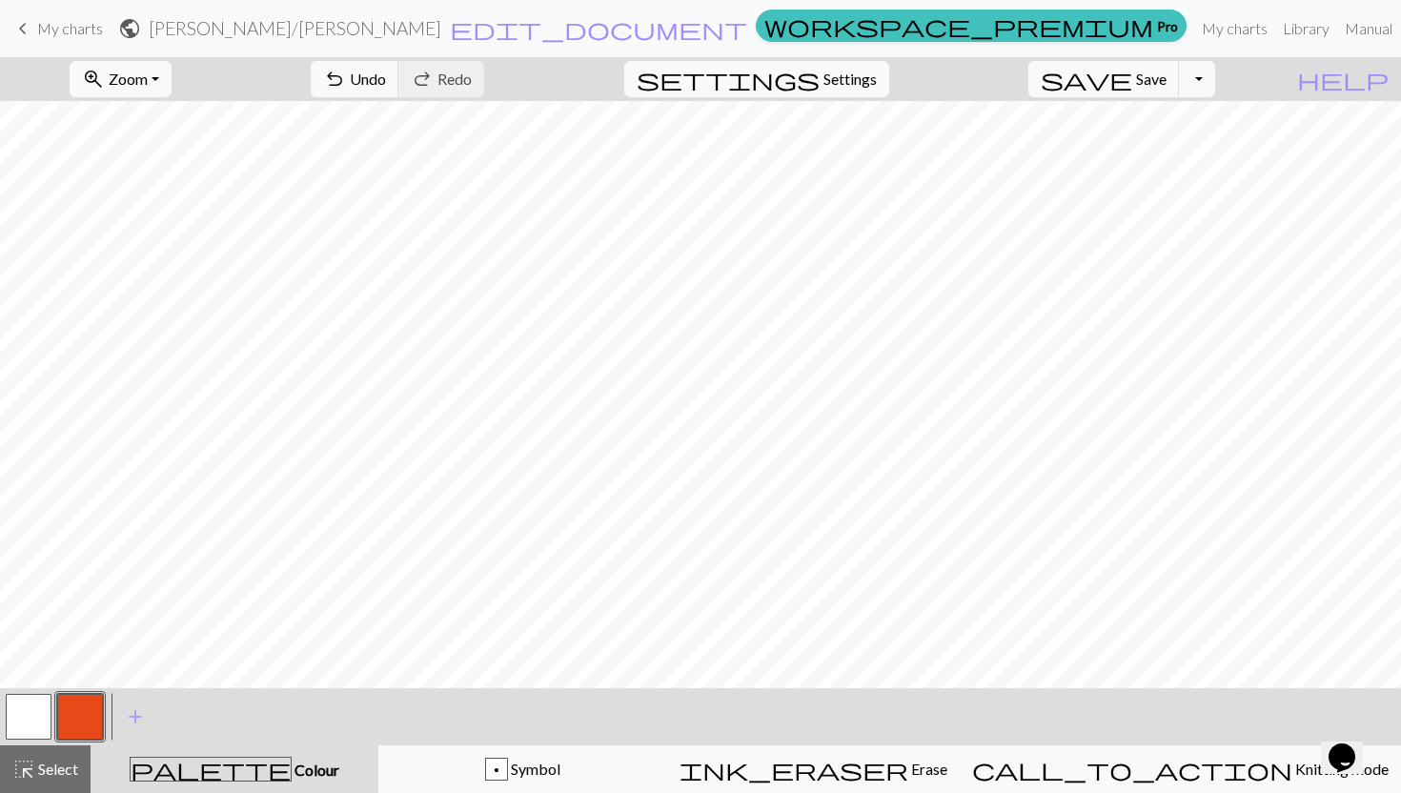
click at [19, 719] on button "button" at bounding box center [29, 717] width 46 height 46
click at [87, 712] on button "button" at bounding box center [80, 717] width 46 height 46
click at [43, 708] on button "button" at bounding box center [29, 717] width 46 height 46
click at [78, 716] on button "button" at bounding box center [80, 717] width 46 height 46
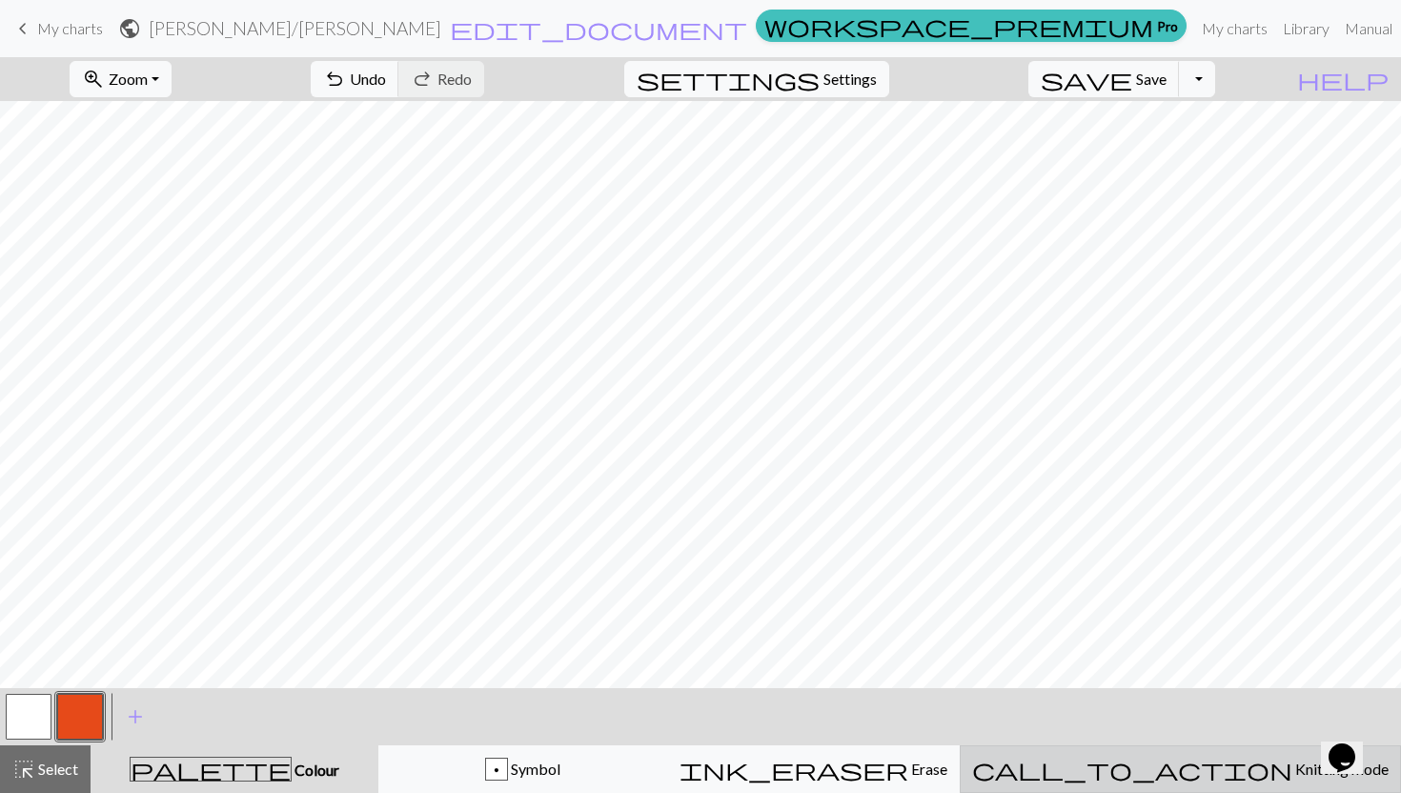
click at [1194, 784] on button "call_to_action Knitting mode Knitting mode" at bounding box center [1179, 769] width 441 height 48
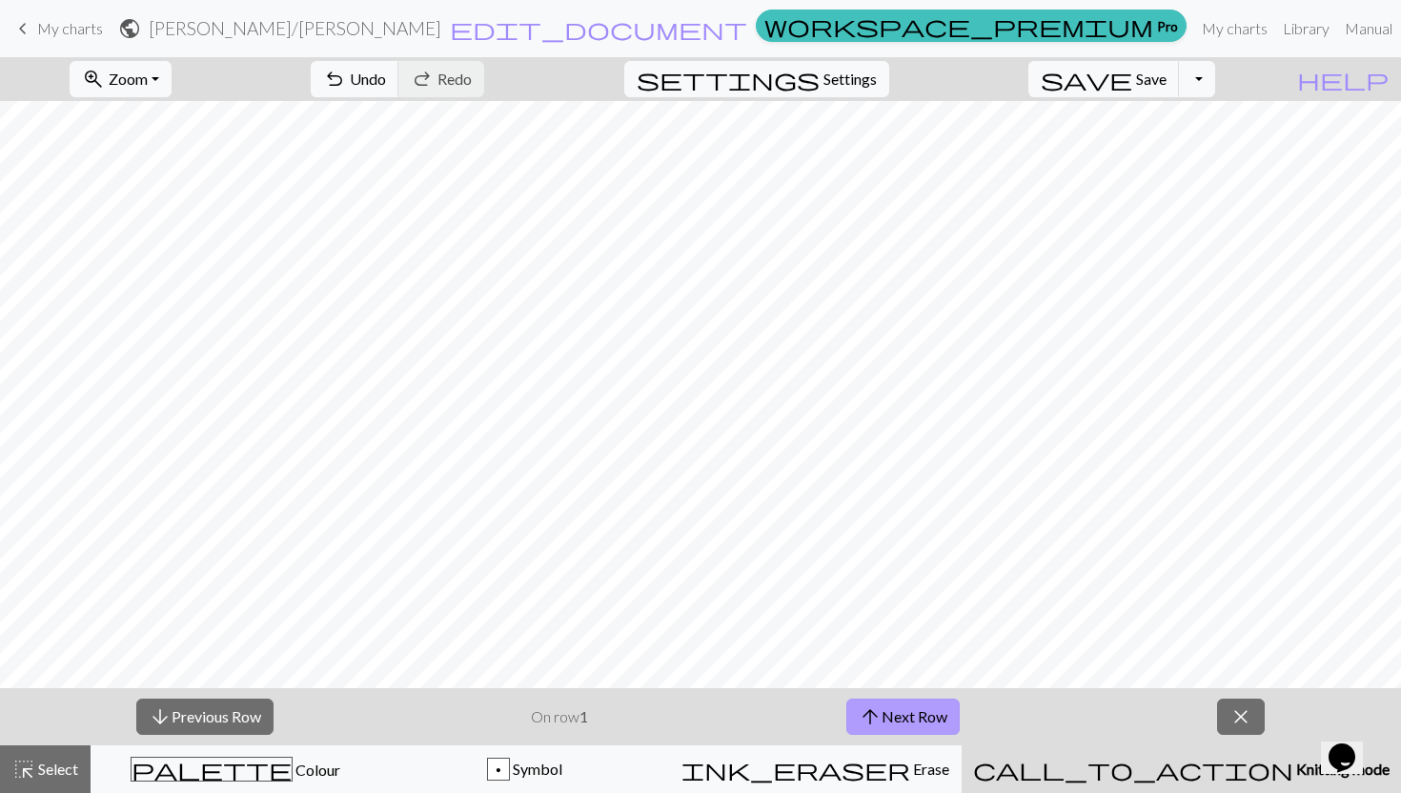
click at [949, 715] on button "arrow_upward Next Row" at bounding box center [902, 716] width 113 height 36
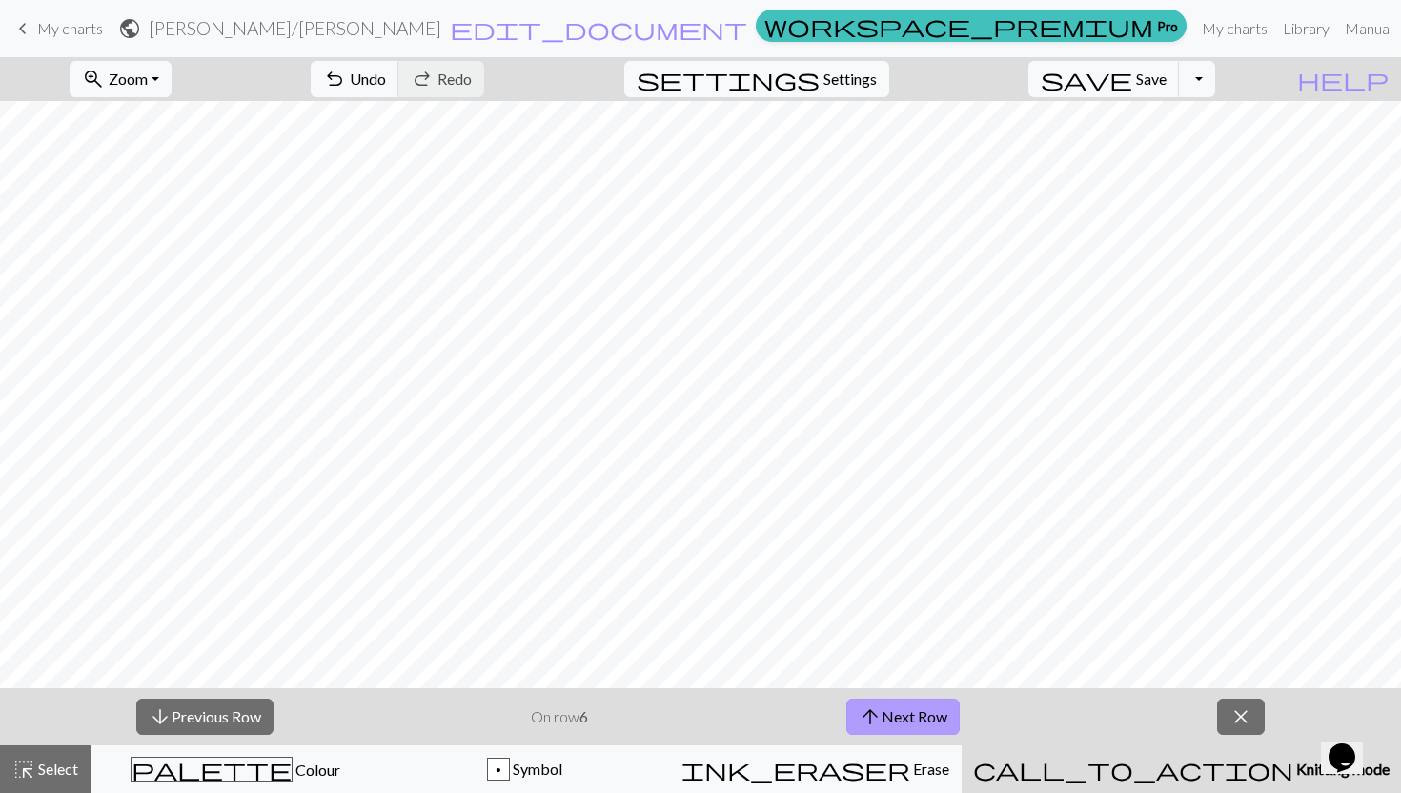
click at [949, 715] on button "arrow_upward Next Row" at bounding box center [902, 716] width 113 height 36
click at [949, 715] on button "arrow_upward Next Row" at bounding box center [905, 716] width 113 height 36
